Goal: Transaction & Acquisition: Download file/media

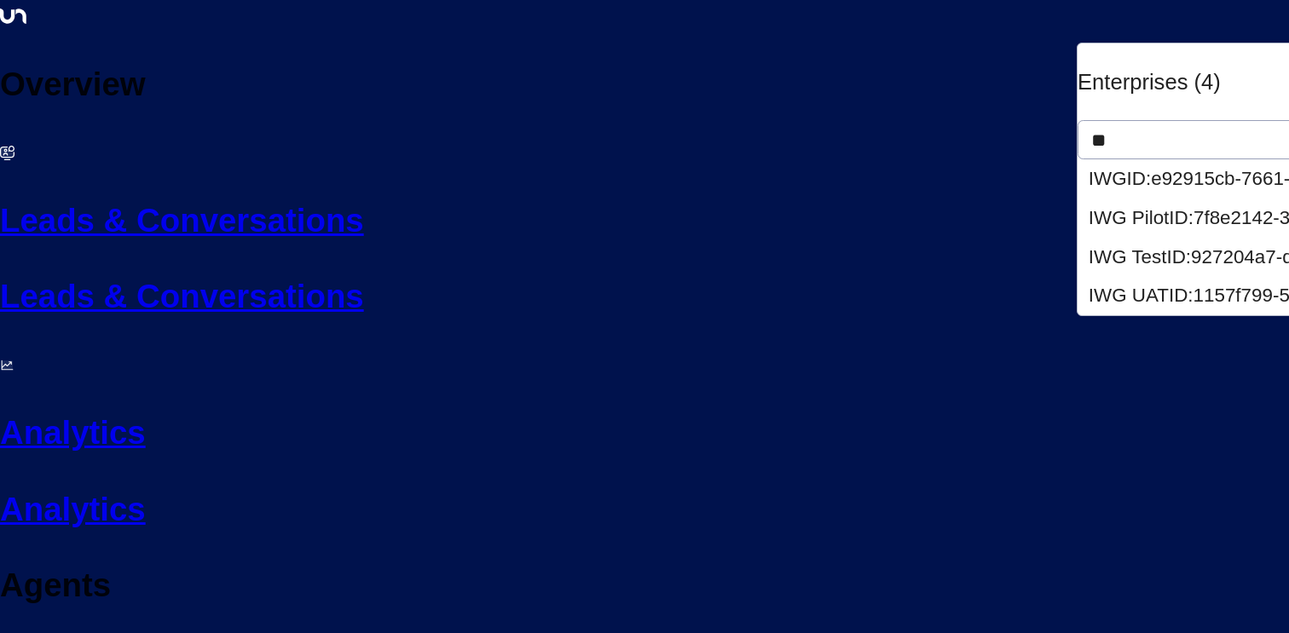
type input "***"
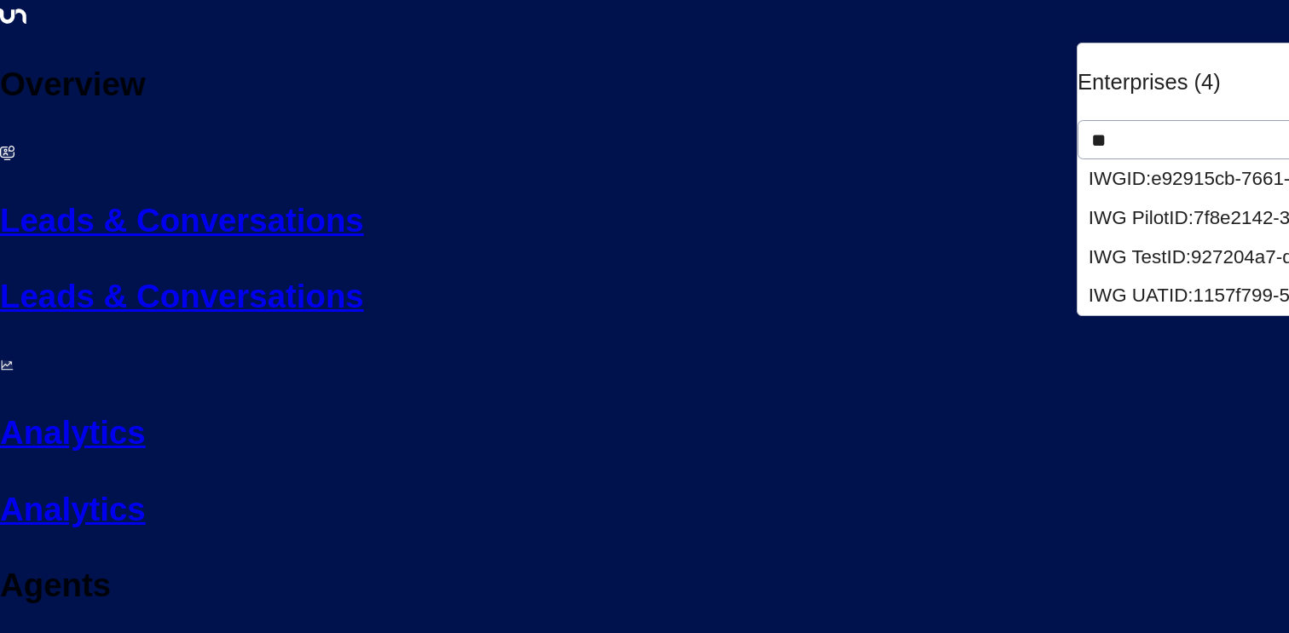
type input "***"
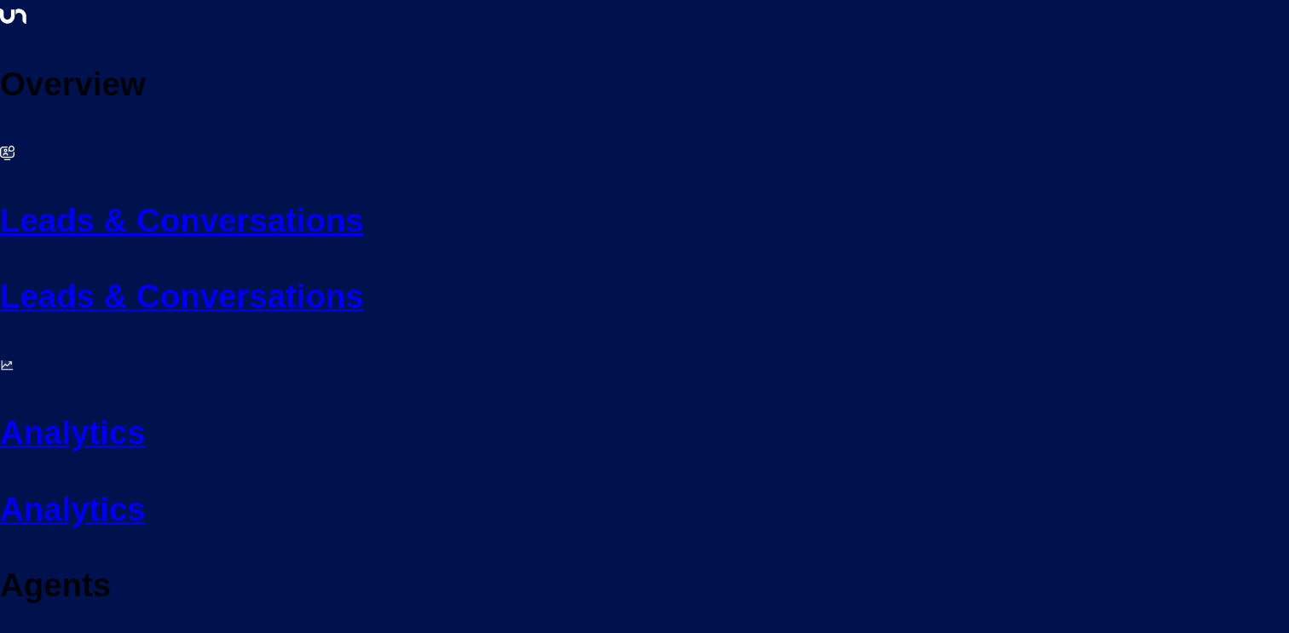
select select "***"
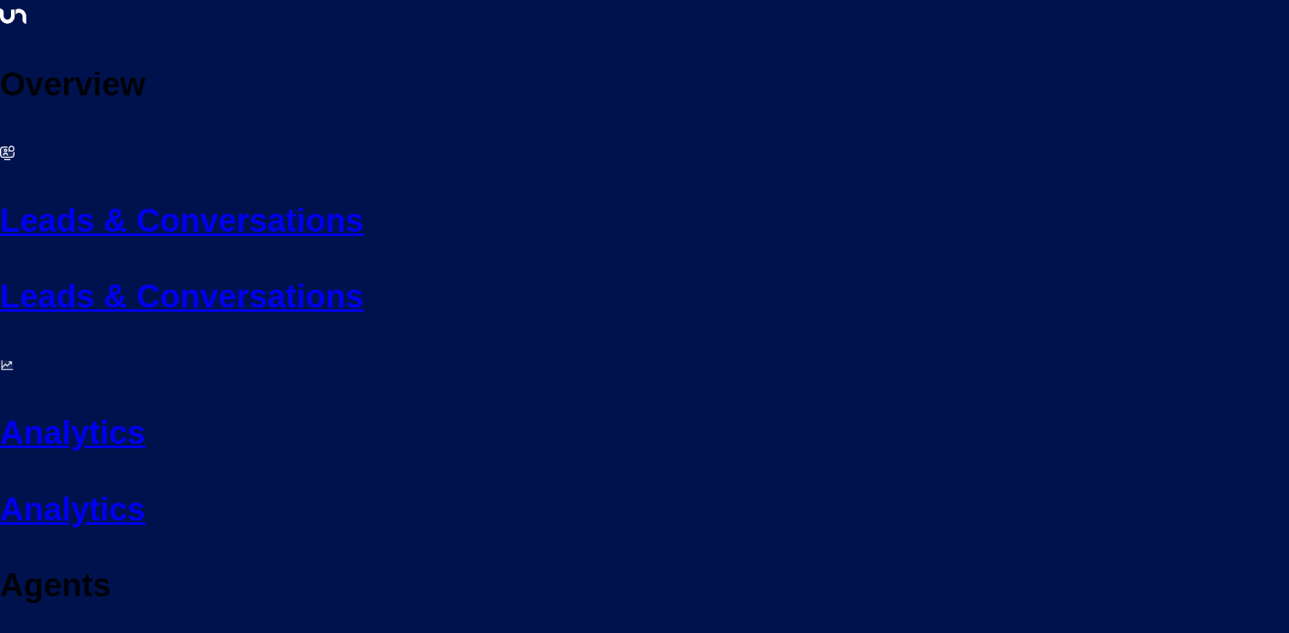
select select "***"
